Goal: Ask a question

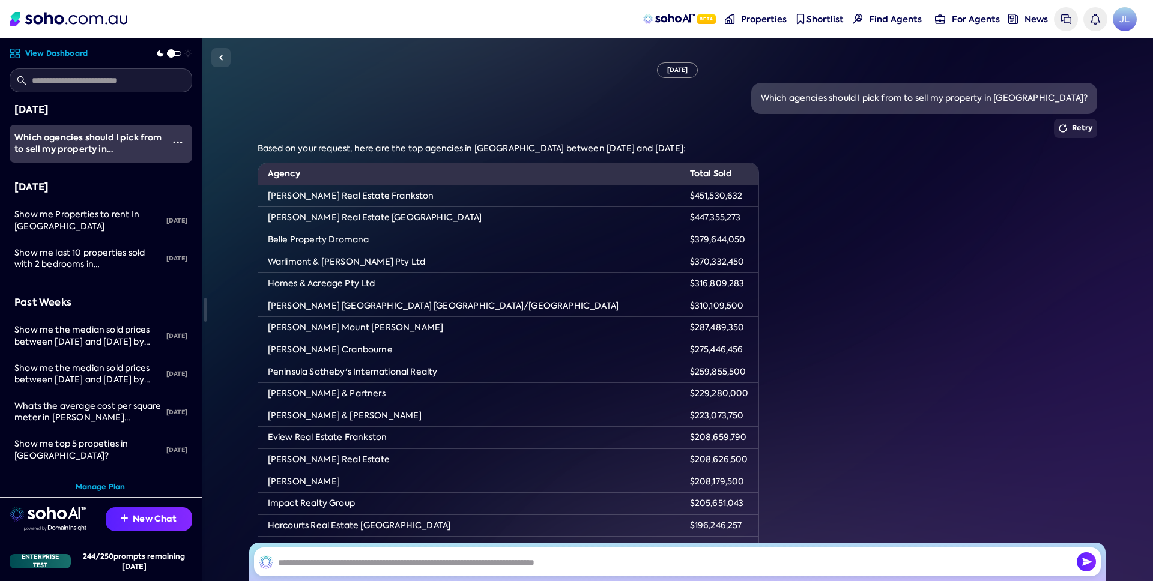
click at [769, 101] on div "Which agencies should I pick from to sell my property in [GEOGRAPHIC_DATA]?" at bounding box center [924, 98] width 327 height 12
click at [1074, 95] on div "Which agencies should I pick from to sell my property in [GEOGRAPHIC_DATA]?" at bounding box center [924, 98] width 327 height 12
copy div "Which agencies should I pick from to sell my property in [GEOGRAPHIC_DATA]"
click at [138, 516] on button "New Chat" at bounding box center [149, 519] width 86 height 24
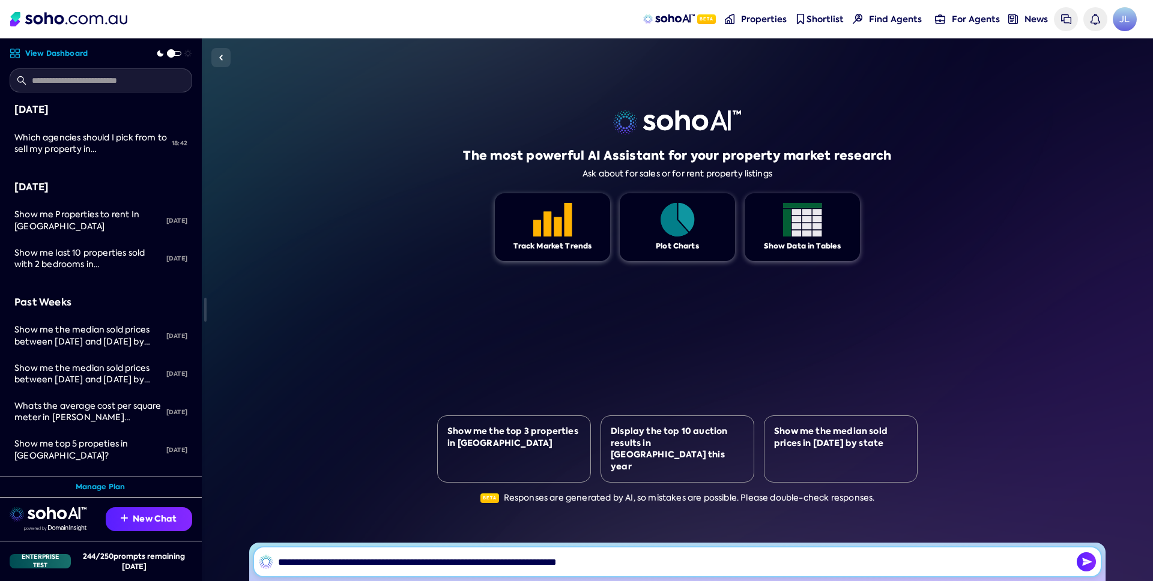
type input "**********"
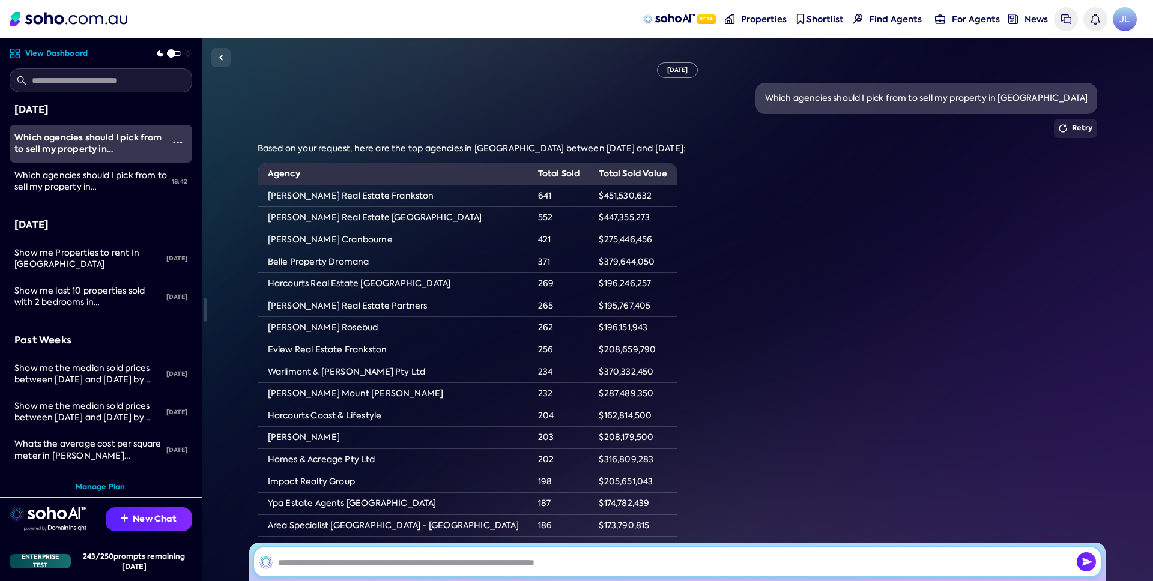
click at [638, 555] on input "text" at bounding box center [677, 562] width 847 height 29
type input "**********"
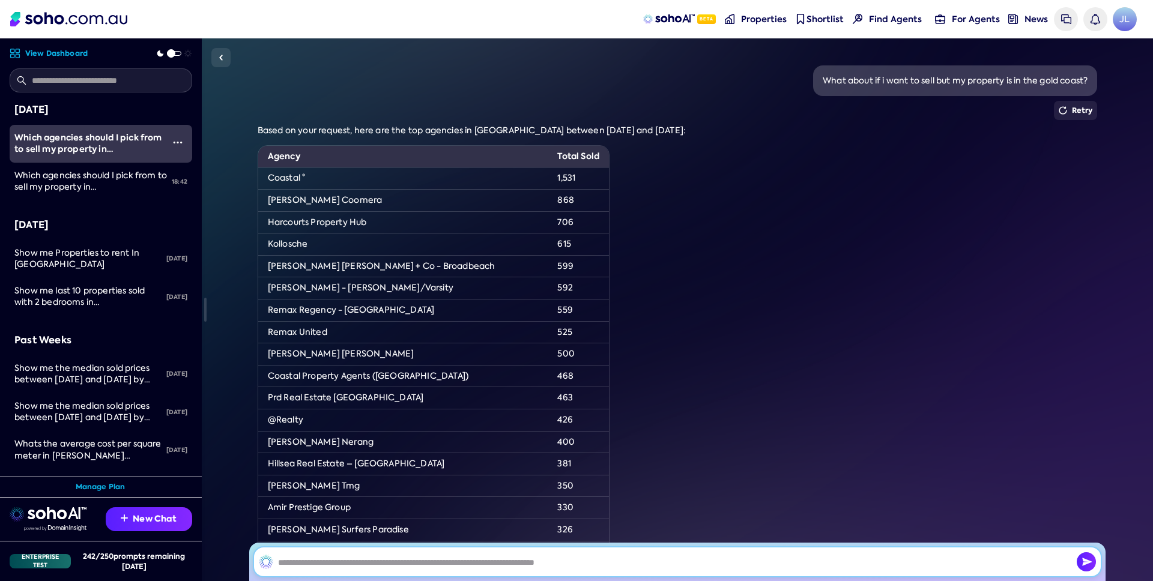
scroll to position [551, 0]
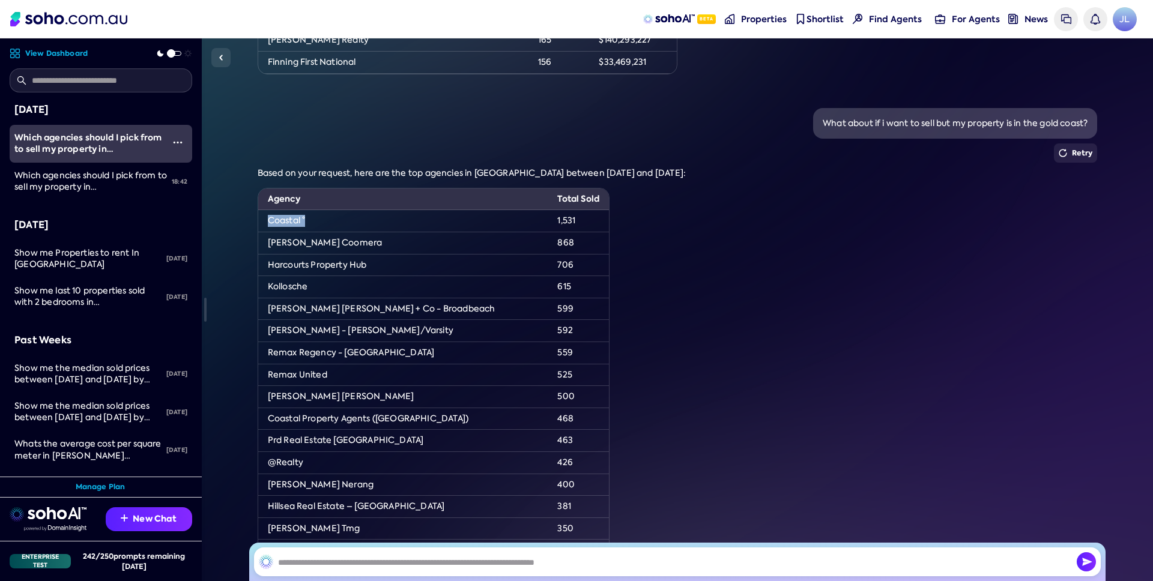
drag, startPoint x: 312, startPoint y: 220, endPoint x: 262, endPoint y: 221, distance: 49.8
click at [262, 221] on td "Coastal °" at bounding box center [403, 221] width 290 height 22
copy td "Coastal °"
click at [274, 261] on td "Harcourts Property Hub" at bounding box center [403, 265] width 290 height 22
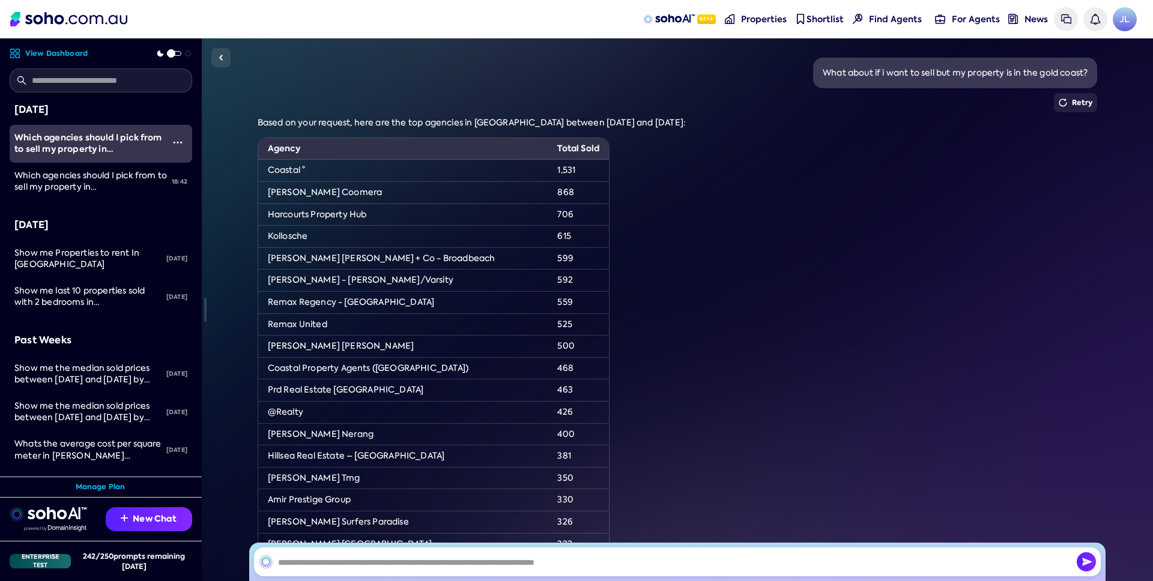
scroll to position [576, 0]
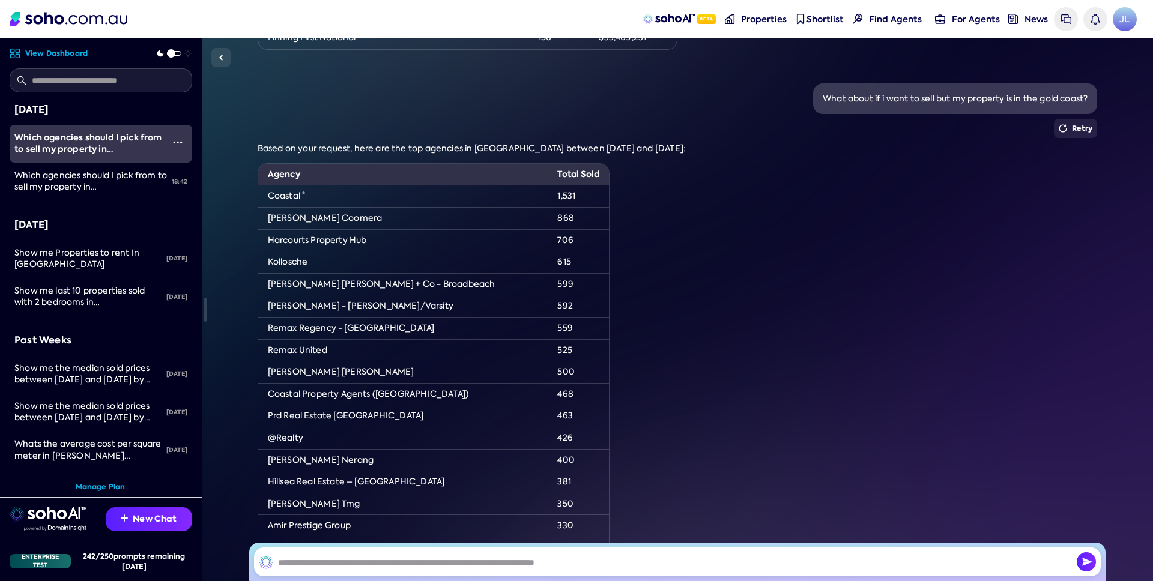
click at [787, 303] on div "Based on your request, here are the top agencies in [GEOGRAPHIC_DATA] between […" at bounding box center [678, 384] width 840 height 483
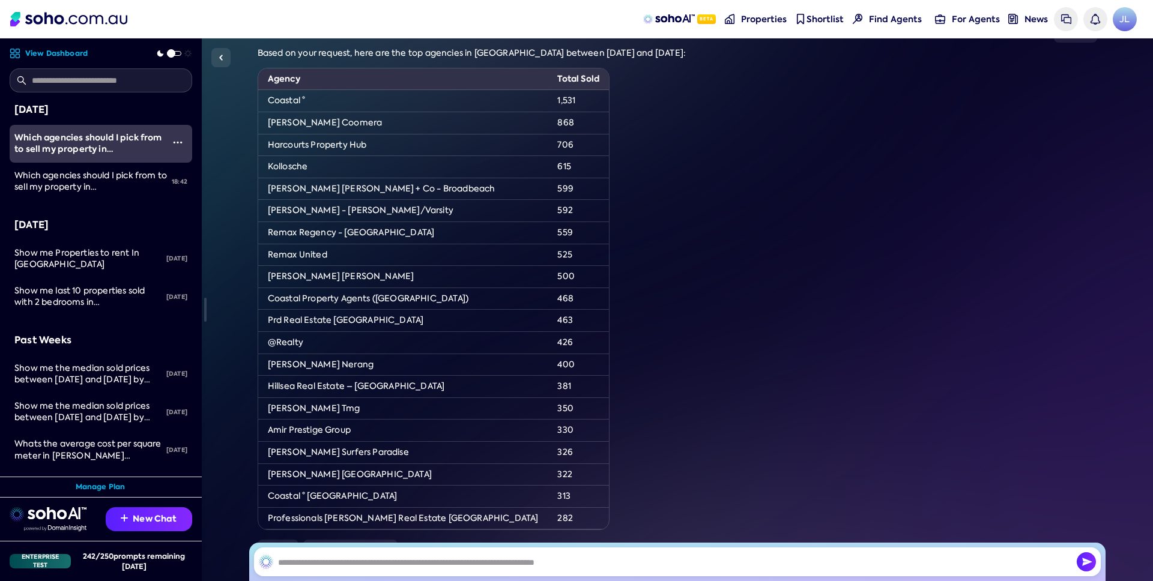
scroll to position [741, 0]
